Goal: Information Seeking & Learning: Learn about a topic

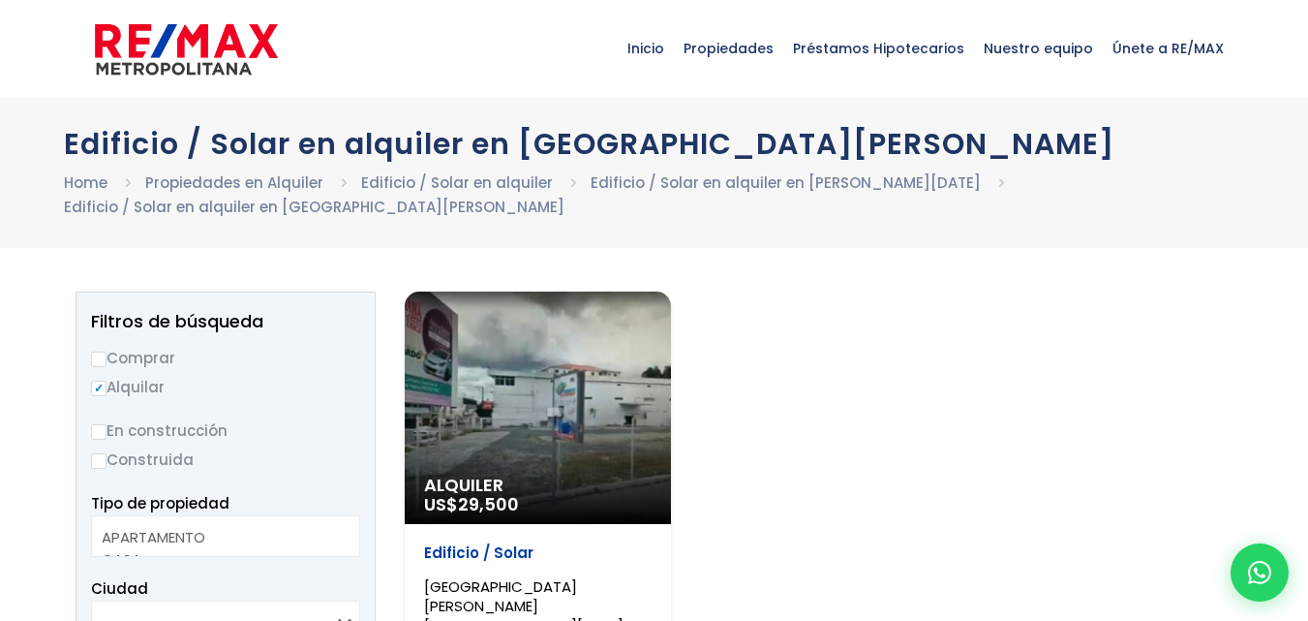
select select
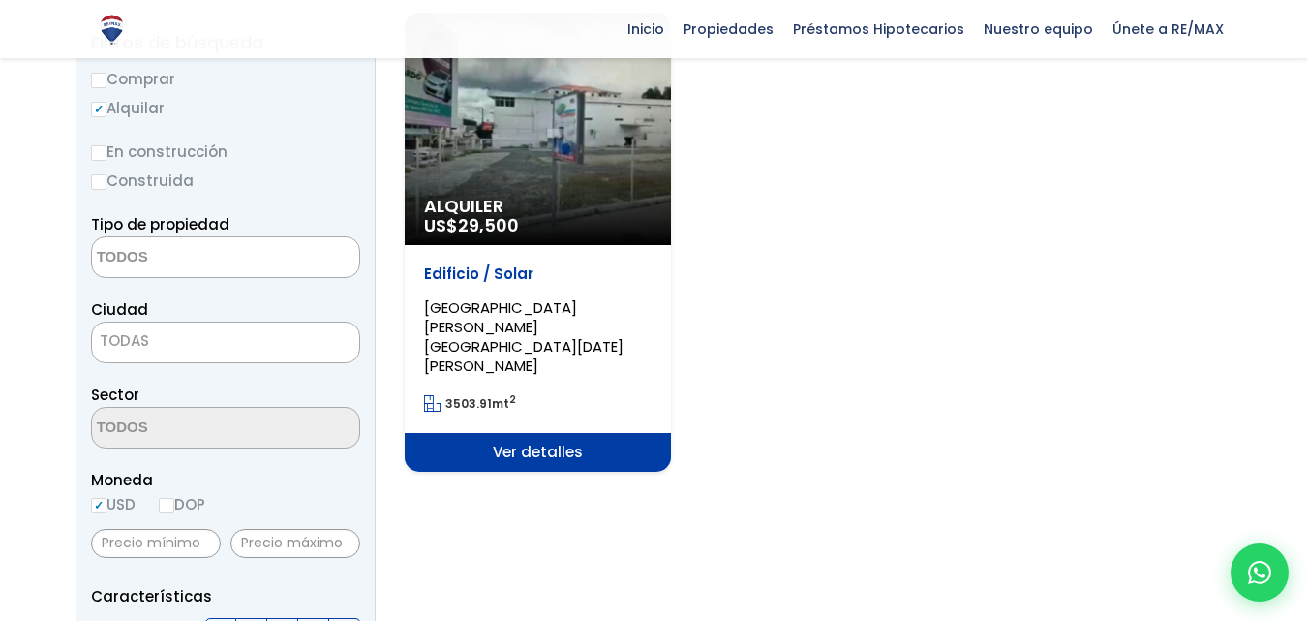
scroll to position [291, 0]
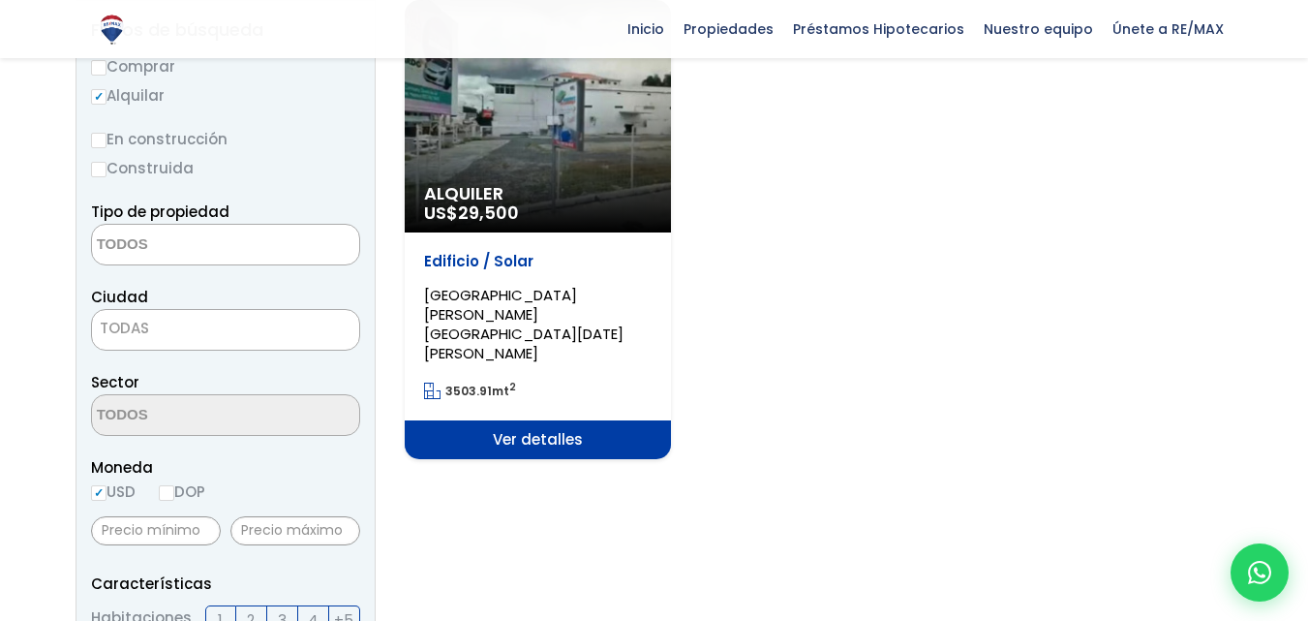
click at [529, 169] on div "Alquiler US$ 29,500" at bounding box center [538, 116] width 266 height 232
click at [493, 126] on div "Alquiler US$ 29,500" at bounding box center [538, 116] width 266 height 232
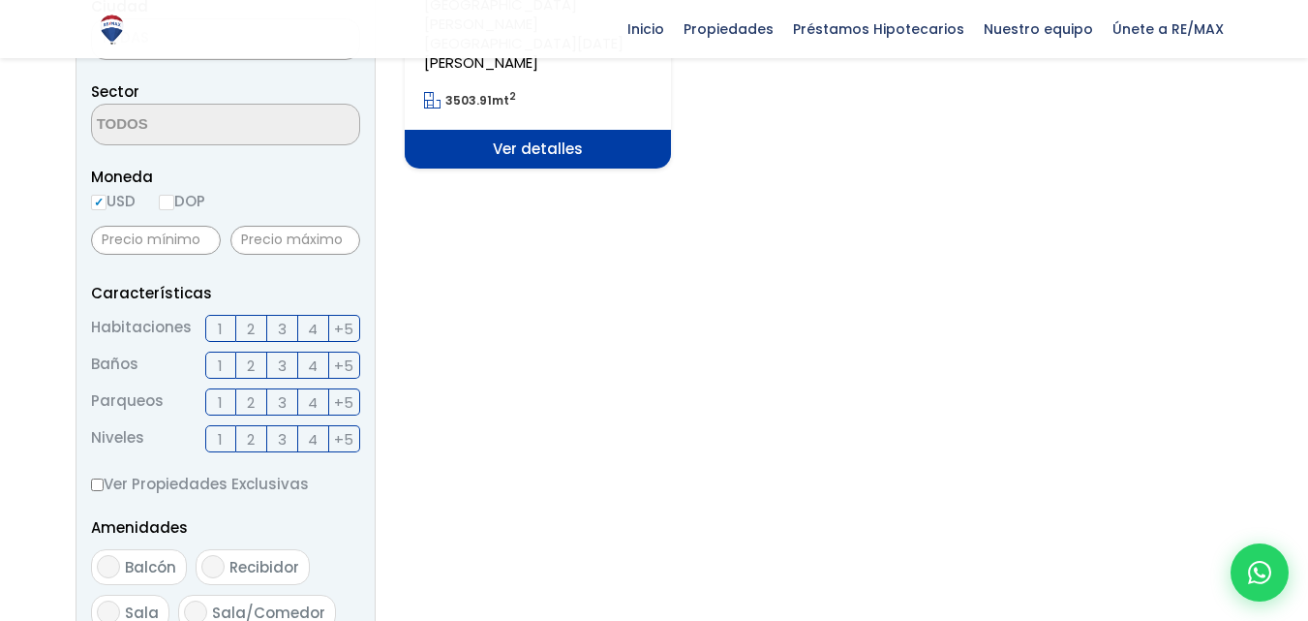
scroll to position [0, 0]
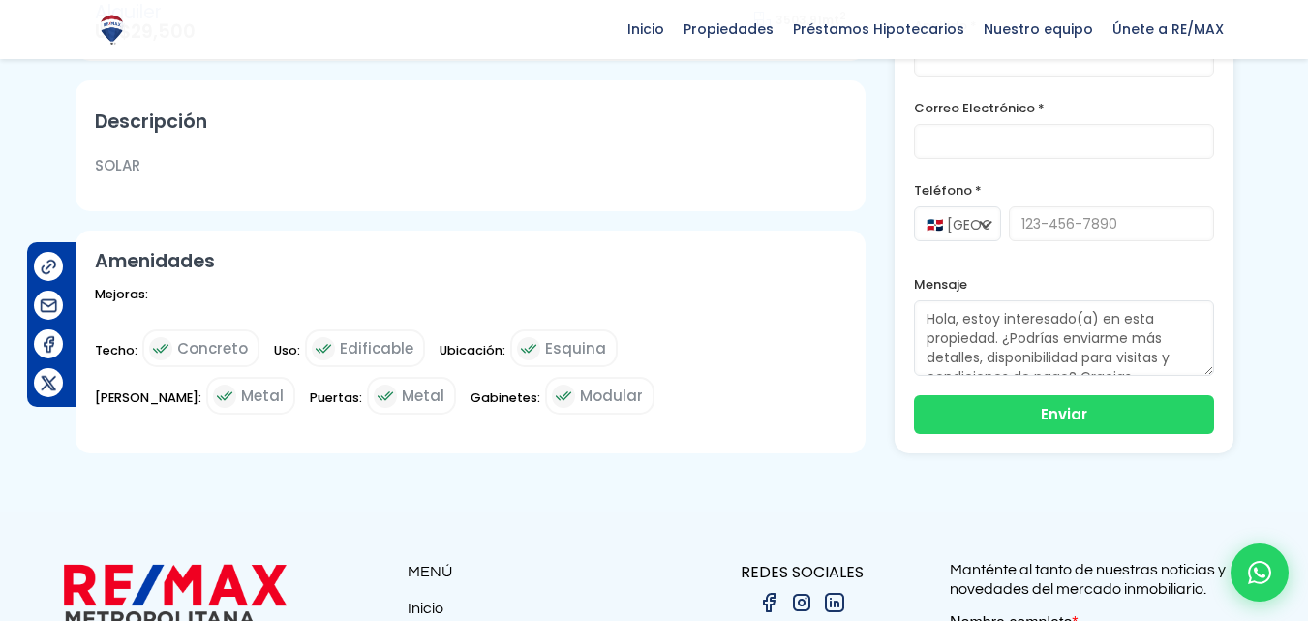
scroll to position [581, 0]
